Goal: Register for event/course

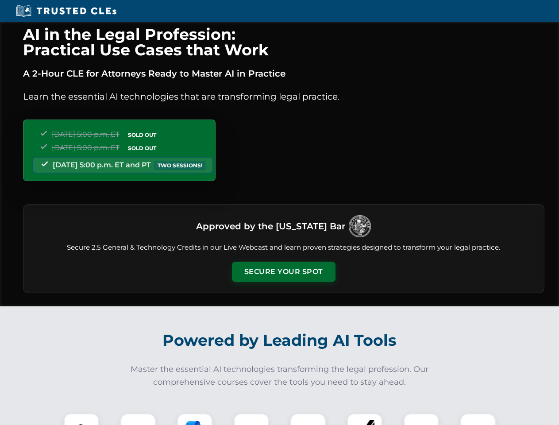
click at [283, 272] on button "Secure Your Spot" at bounding box center [284, 272] width 104 height 20
click at [81, 419] on img at bounding box center [82, 431] width 26 height 26
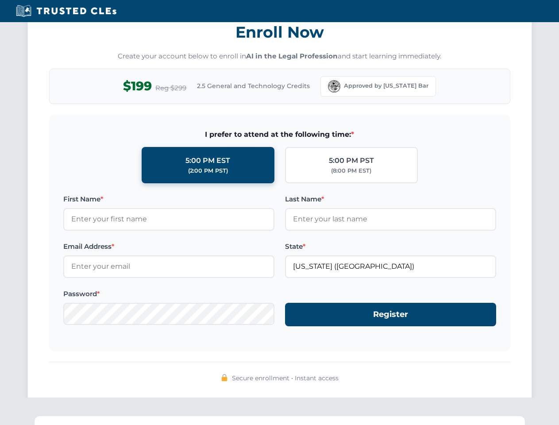
scroll to position [869, 0]
